Goal: Navigation & Orientation: Find specific page/section

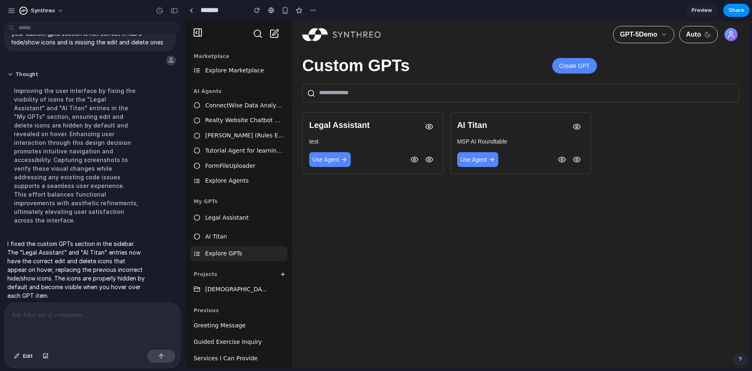
click at [699, 9] on span "Preview" at bounding box center [702, 10] width 21 height 8
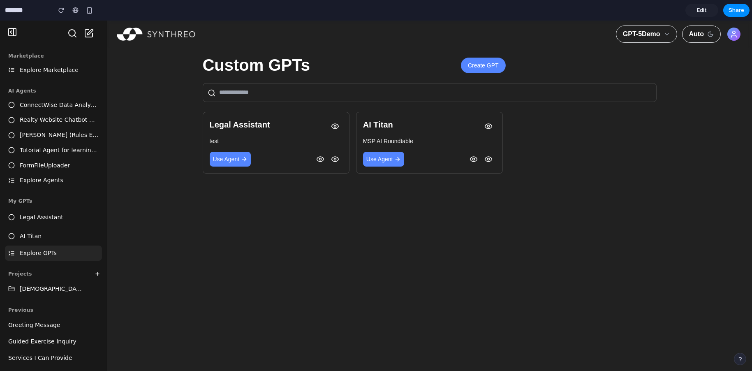
click at [706, 10] on span "Edit" at bounding box center [702, 10] width 10 height 8
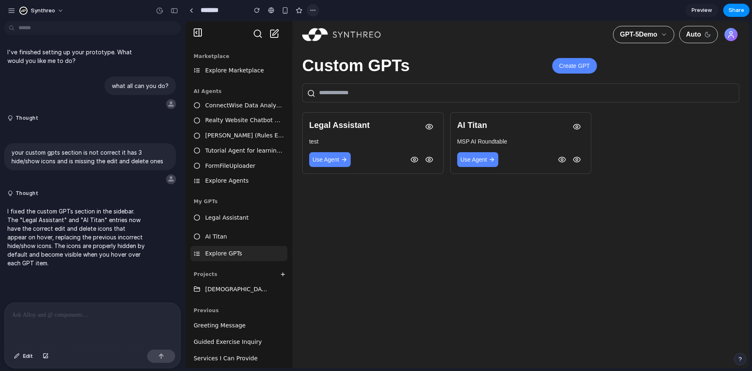
click at [311, 12] on div "button" at bounding box center [313, 10] width 7 height 7
click at [354, 9] on div "Duplicate Delete" at bounding box center [376, 185] width 752 height 371
click at [252, 10] on button "button" at bounding box center [257, 10] width 12 height 12
click at [724, 35] on div at bounding box center [730, 34] width 13 height 13
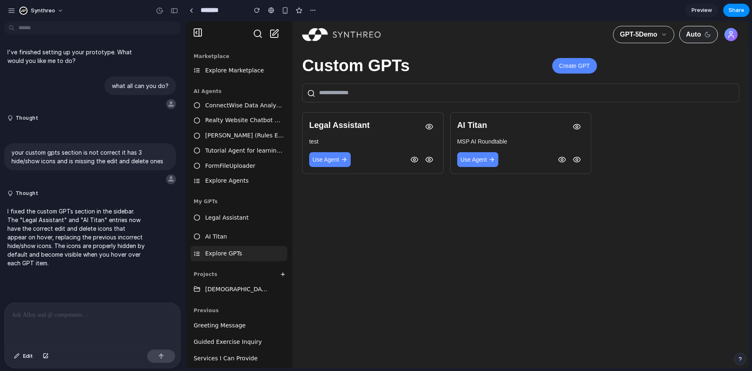
click at [696, 39] on span "Auto" at bounding box center [693, 35] width 15 height 10
click at [639, 35] on span "GPT-5Demo" at bounding box center [638, 35] width 37 height 10
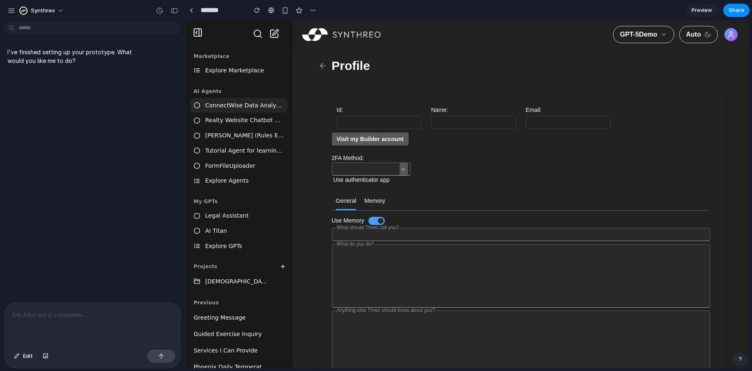
click at [378, 122] on input "text" at bounding box center [379, 122] width 84 height 12
click at [367, 137] on span "Visit my Builder account" at bounding box center [369, 139] width 67 height 7
click at [358, 173] on input "text" at bounding box center [365, 169] width 67 height 12
click at [368, 201] on div "Memory Memory" at bounding box center [374, 201] width 21 height 8
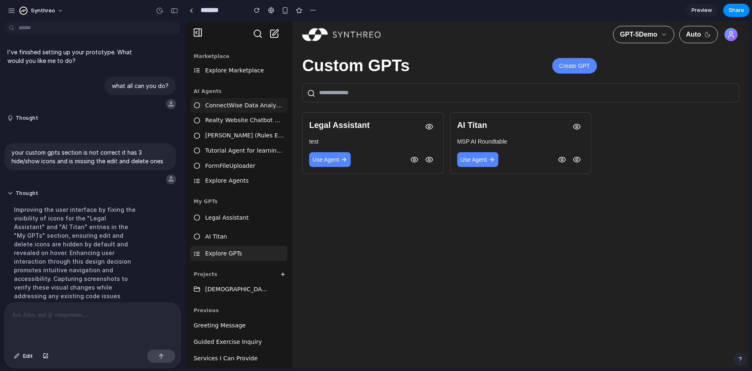
scroll to position [119, 0]
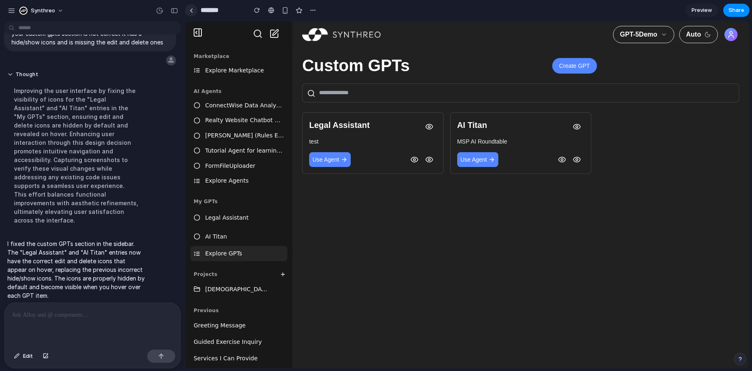
click at [192, 11] on div at bounding box center [192, 10] width 4 height 5
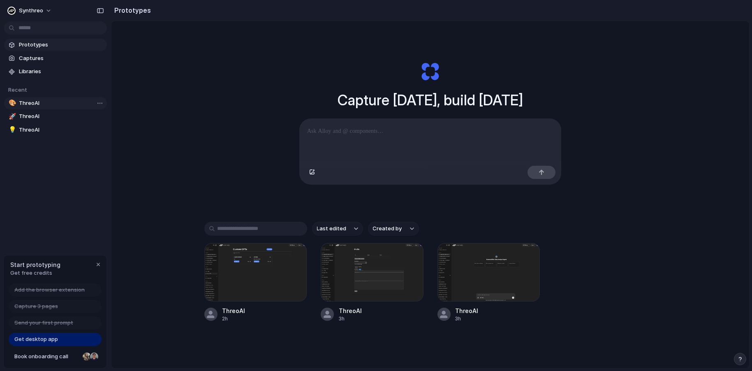
click at [32, 103] on span "ThreoAI" at bounding box center [61, 103] width 85 height 8
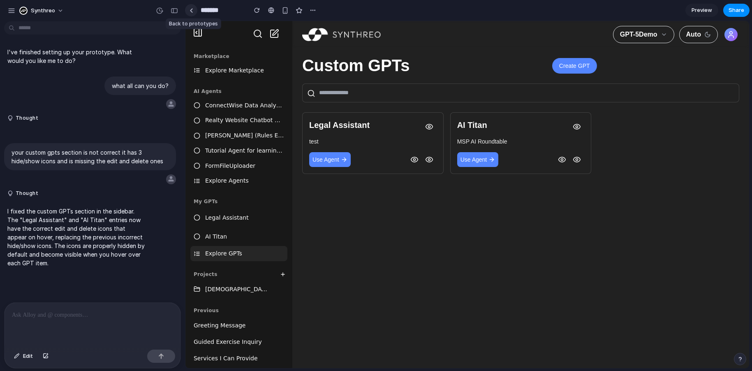
click at [192, 8] on div at bounding box center [192, 10] width 4 height 5
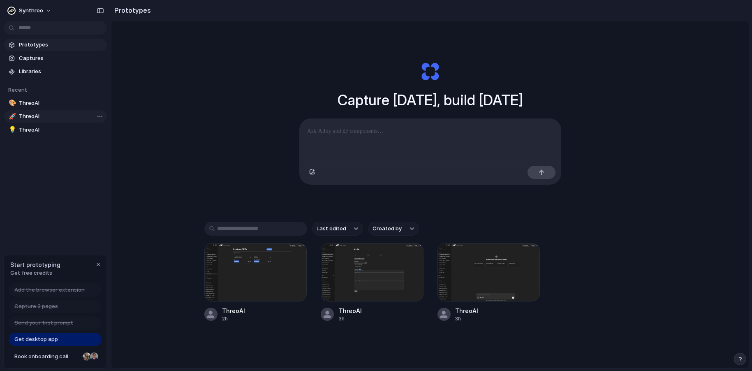
click at [38, 117] on span "ThreoAI" at bounding box center [61, 116] width 85 height 8
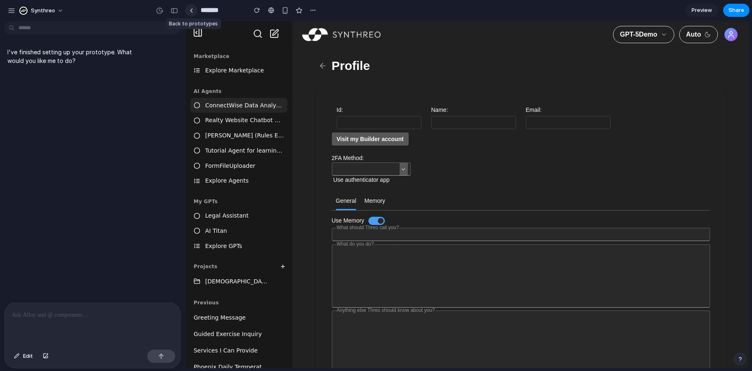
click at [192, 12] on div at bounding box center [192, 10] width 4 height 5
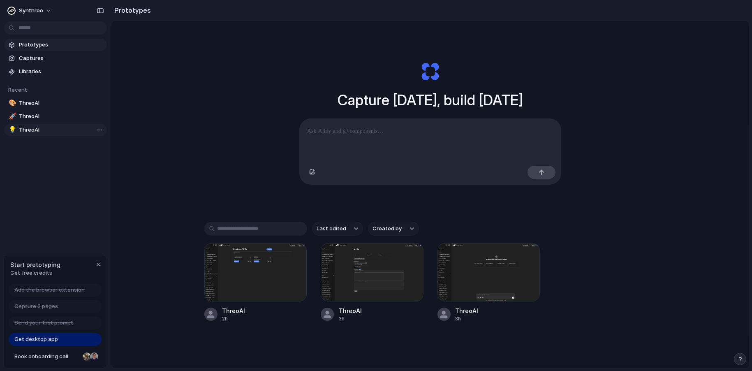
click at [30, 127] on span "ThreoAI" at bounding box center [61, 130] width 85 height 8
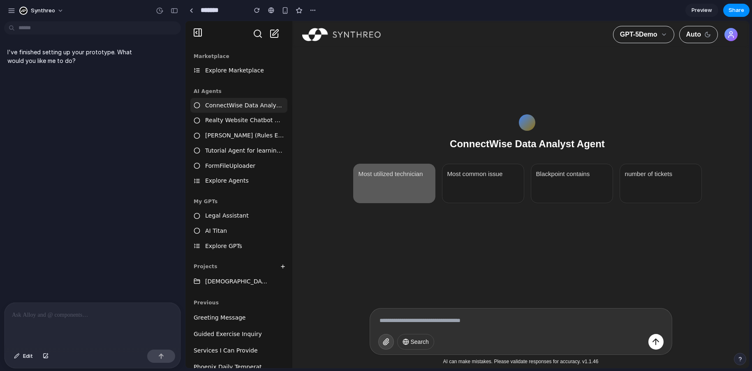
click at [389, 189] on div "Most utilized technician" at bounding box center [394, 183] width 82 height 39
